Goal: Transaction & Acquisition: Download file/media

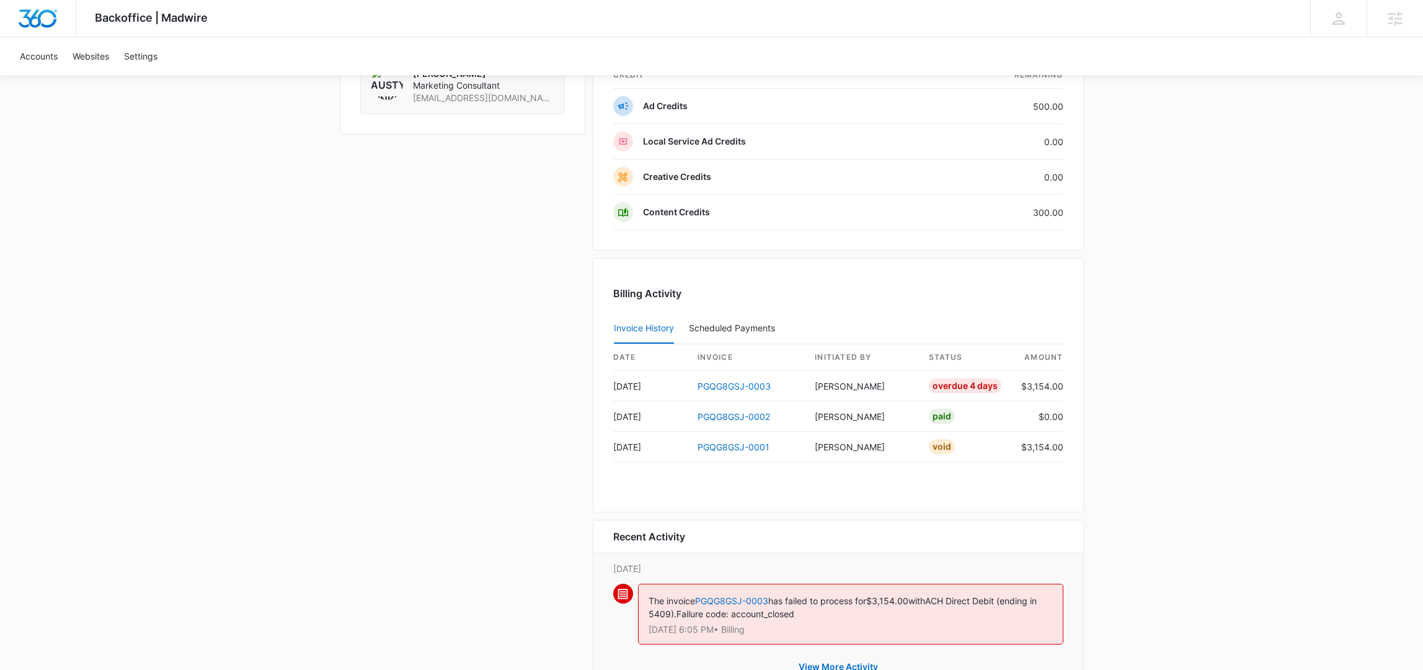
scroll to position [1136, 0]
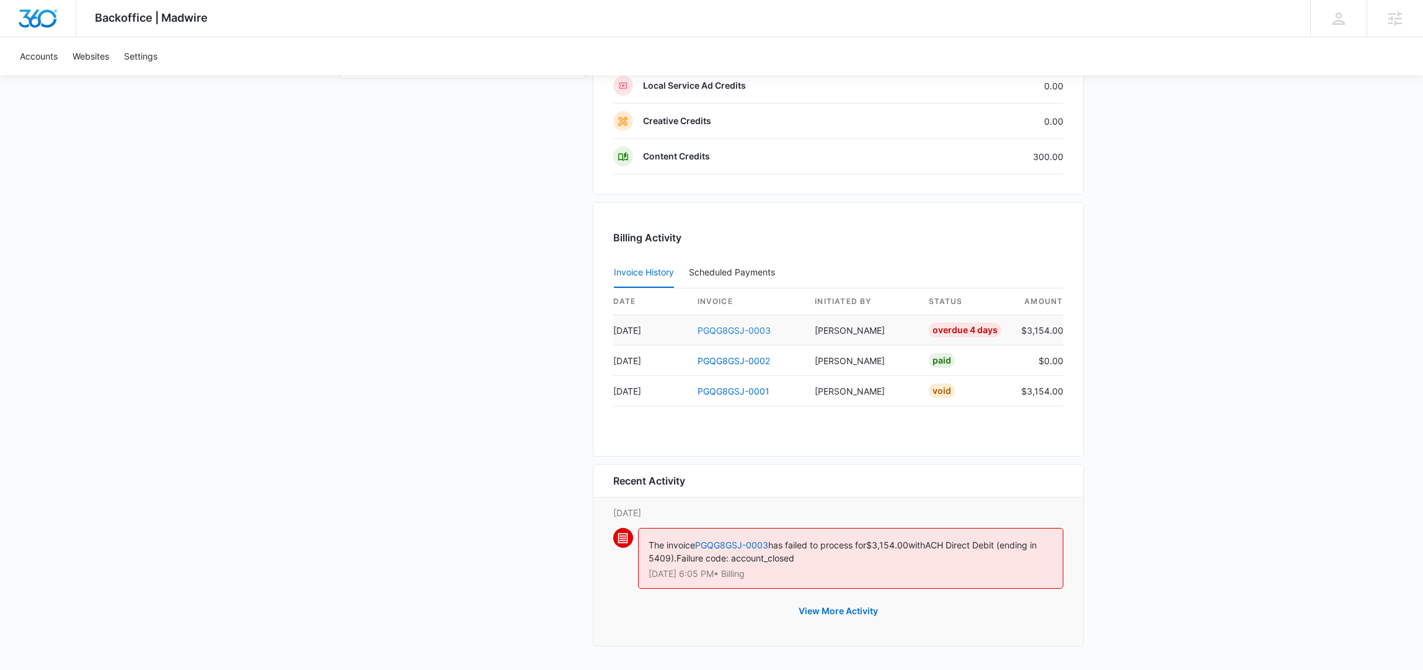
click at [739, 331] on link "PGQG8GSJ-0003" at bounding box center [734, 330] width 73 height 11
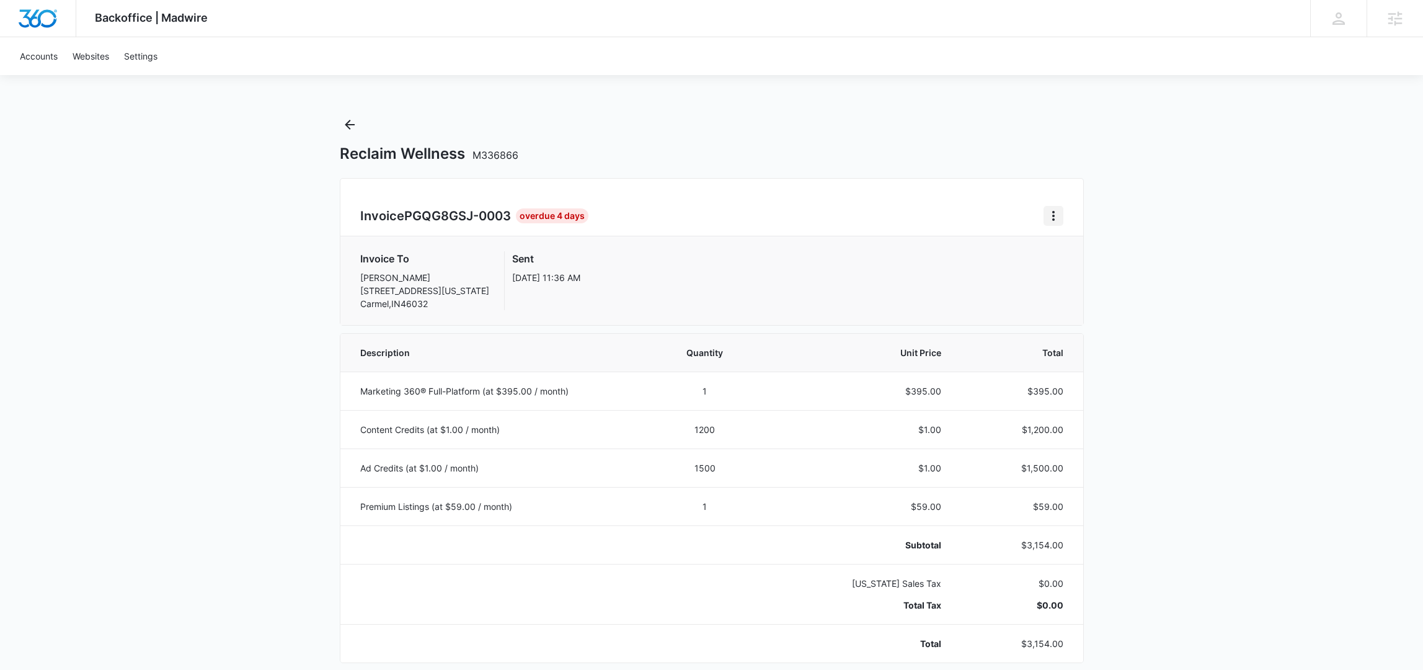
click at [1050, 215] on icon "Home" at bounding box center [1053, 215] width 15 height 15
click at [1047, 216] on icon "Home" at bounding box center [1053, 215] width 15 height 15
click at [1108, 252] on link "Download Invoice" at bounding box center [1095, 251] width 72 height 11
